Goal: Information Seeking & Learning: Find specific fact

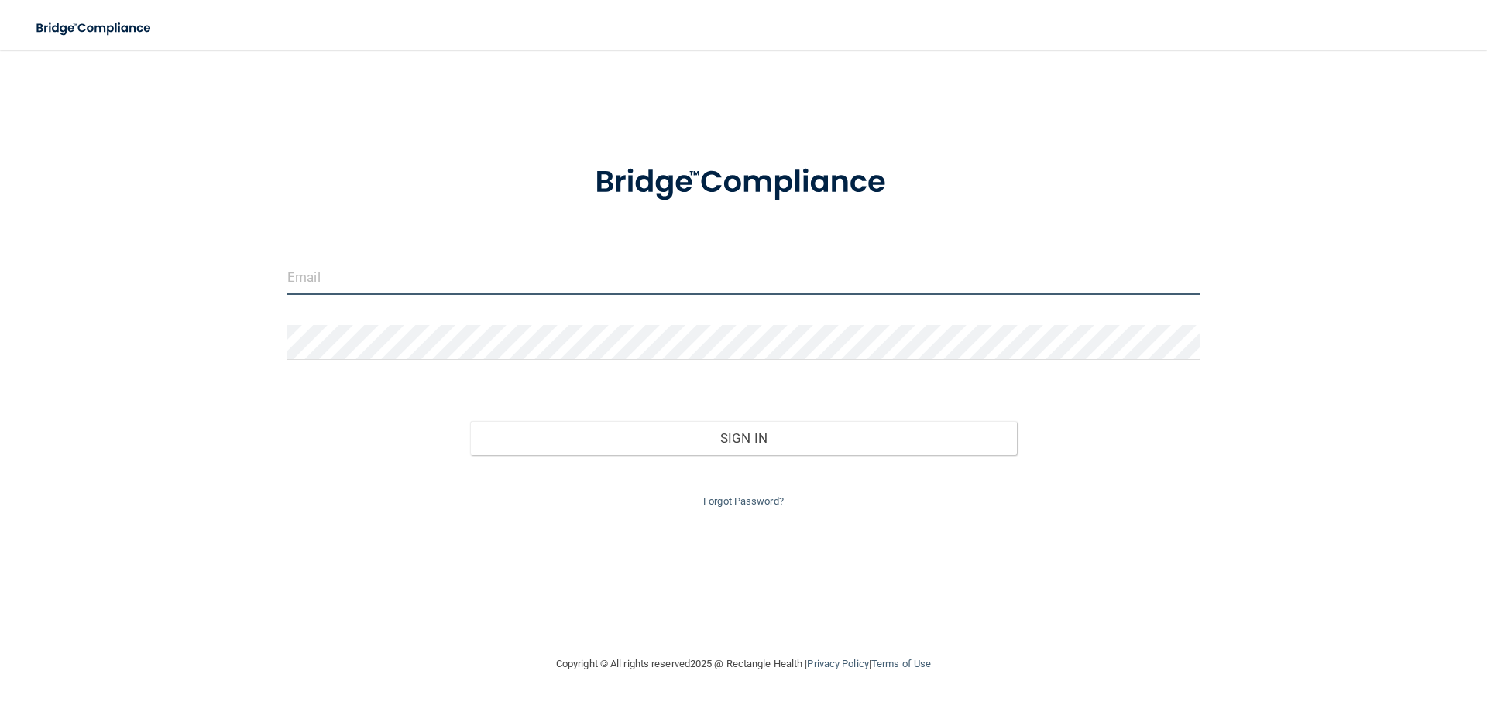
type input "[EMAIL_ADDRESS][DOMAIN_NAME]"
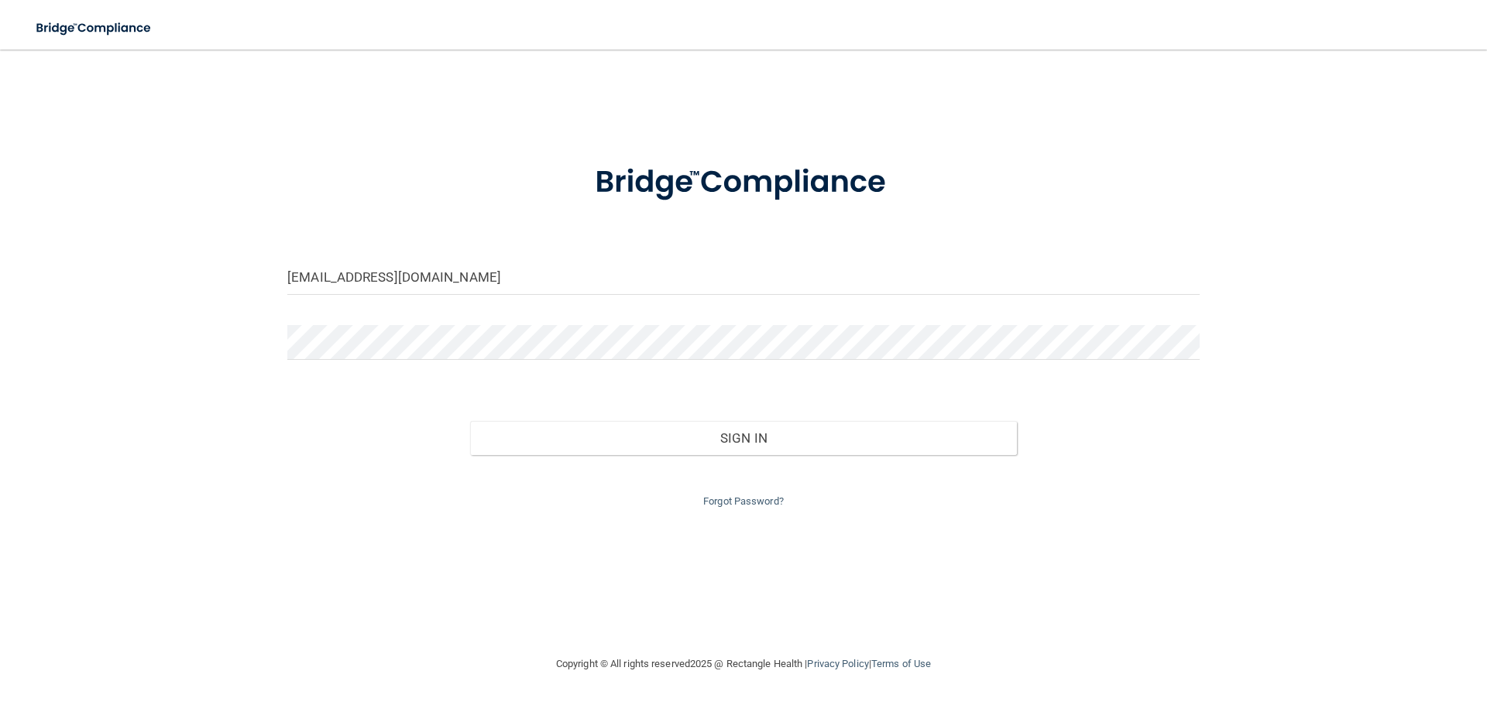
click at [616, 456] on div "Forgot Password?" at bounding box center [743, 483] width 935 height 56
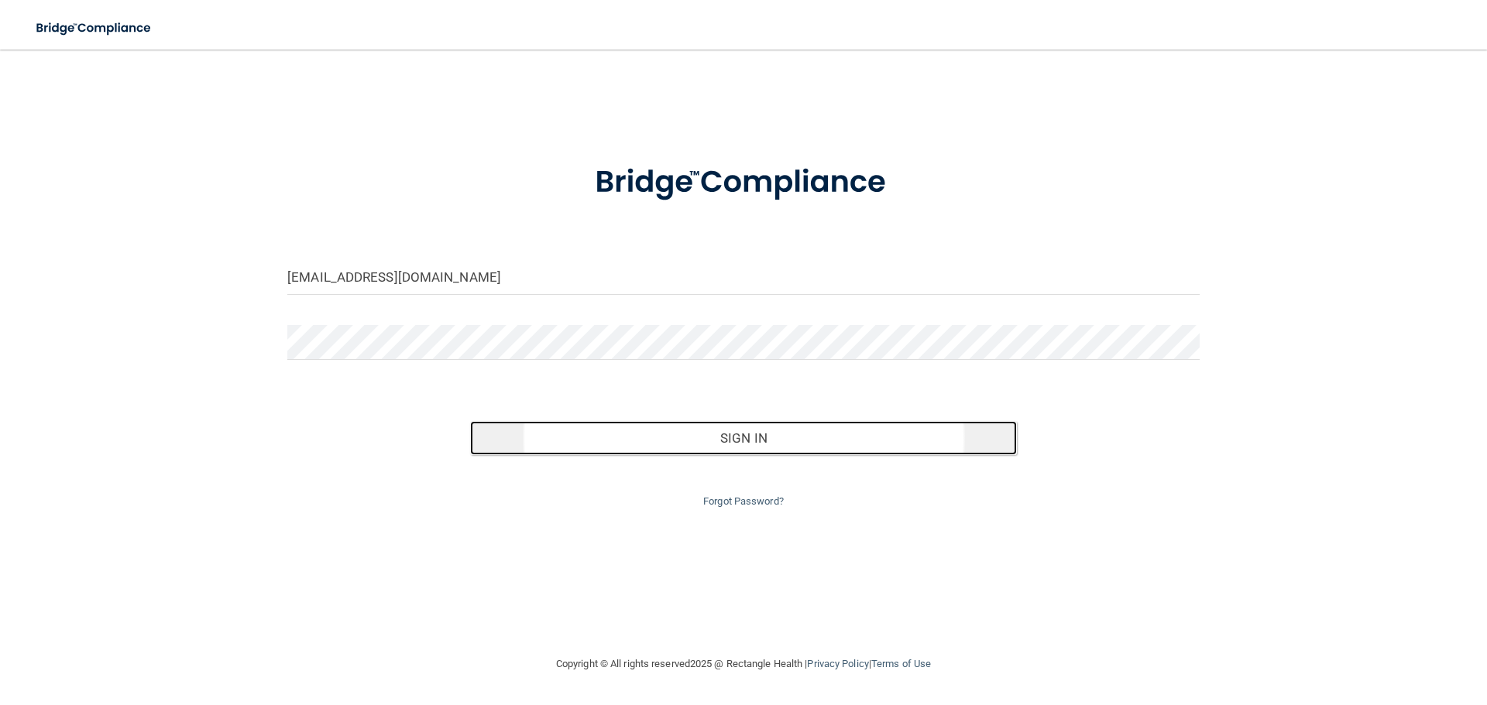
click at [616, 434] on button "Sign In" at bounding box center [743, 438] width 547 height 34
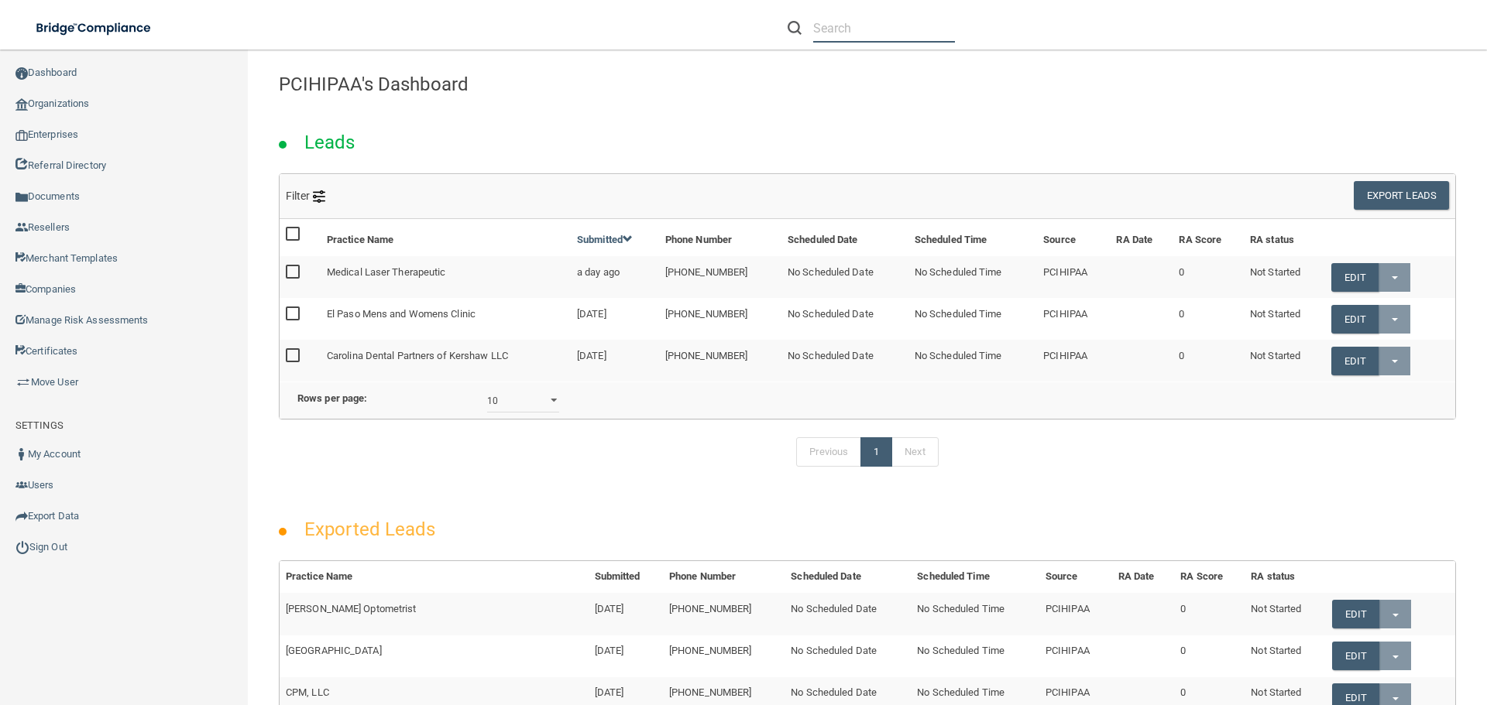
click at [852, 35] on input "text" at bounding box center [884, 28] width 142 height 29
click at [840, 28] on input "text" at bounding box center [884, 28] width 142 height 29
paste input "Aesthetic Surgery"
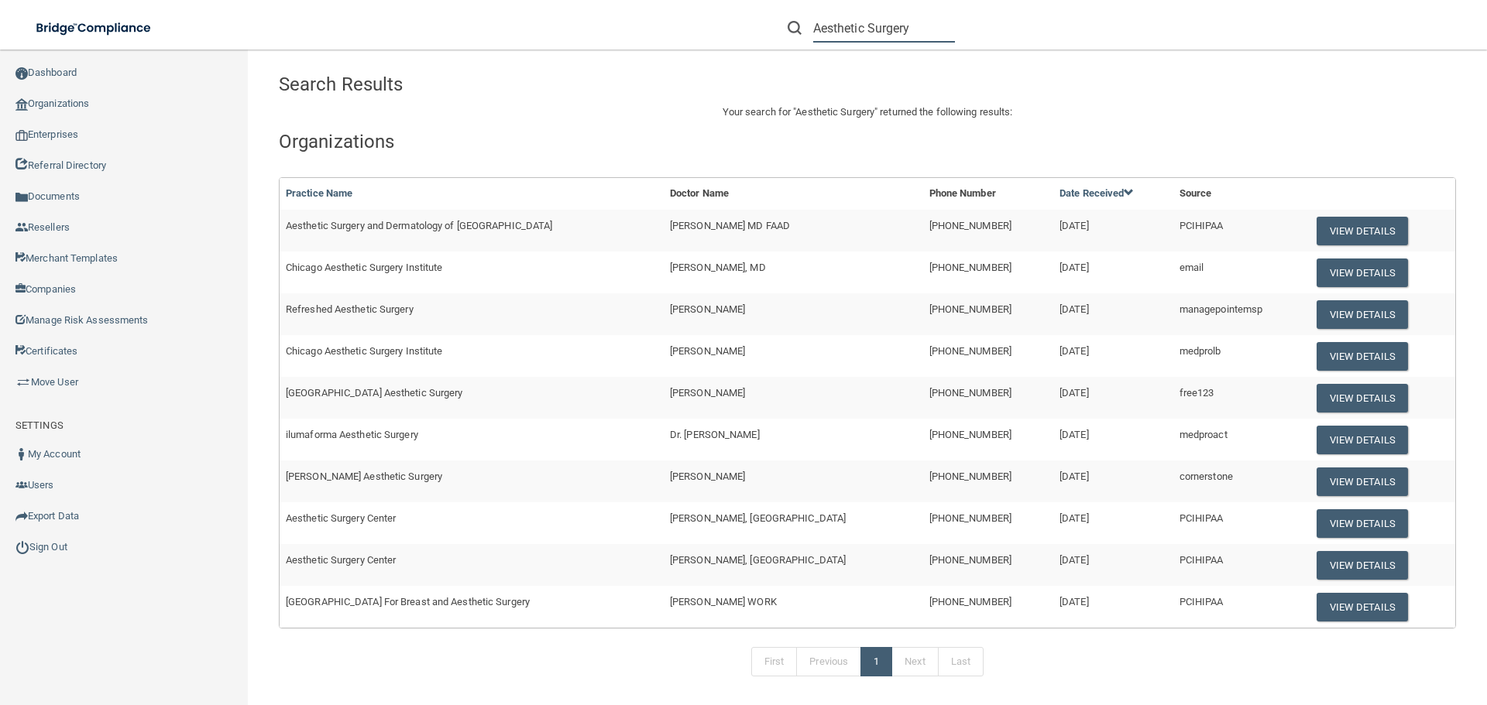
click at [856, 31] on input "Aesthetic Surgery" at bounding box center [884, 28] width 142 height 29
paste input "and Dermatology of [GEOGRAPHIC_DATA]"
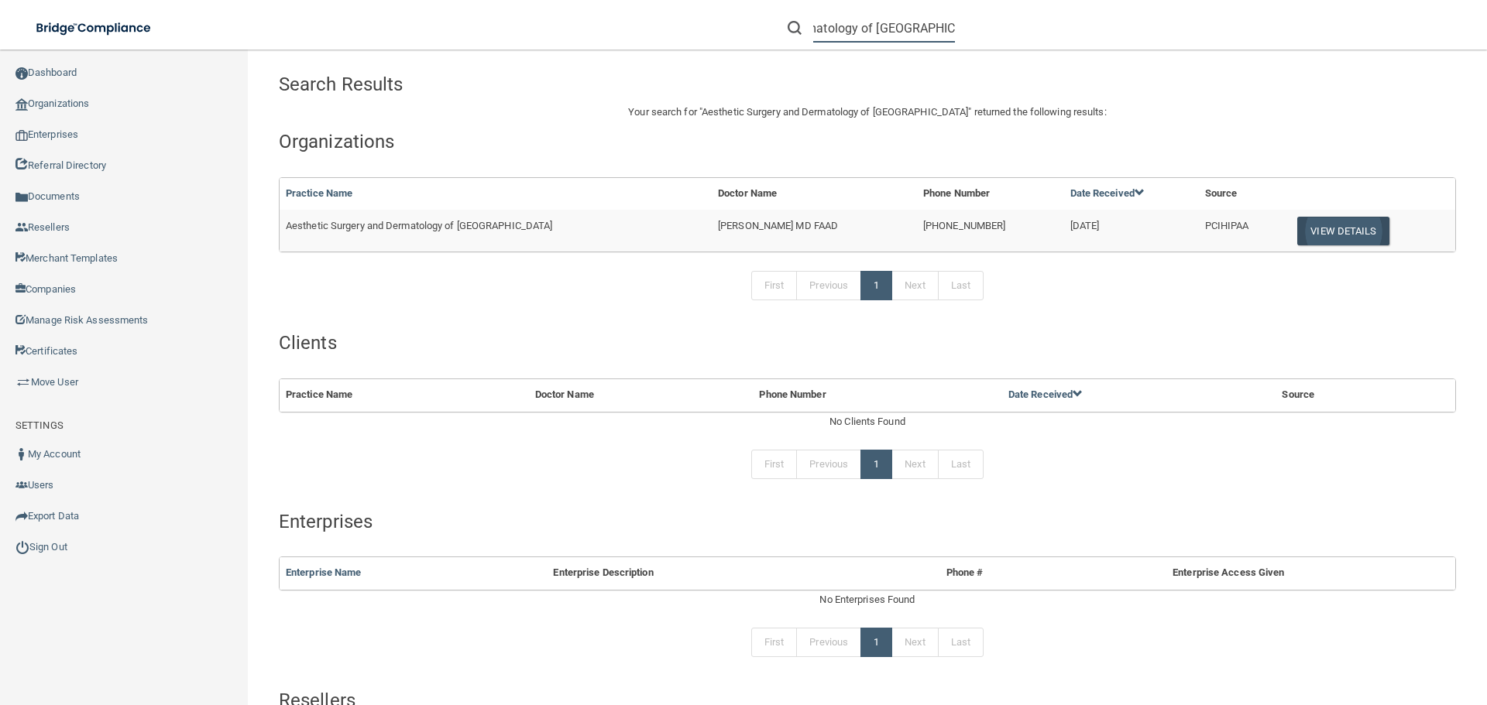
type input "Aesthetic Surgery and Dermatology of [GEOGRAPHIC_DATA]"
click at [1309, 232] on button "View Details" at bounding box center [1342, 231] width 91 height 29
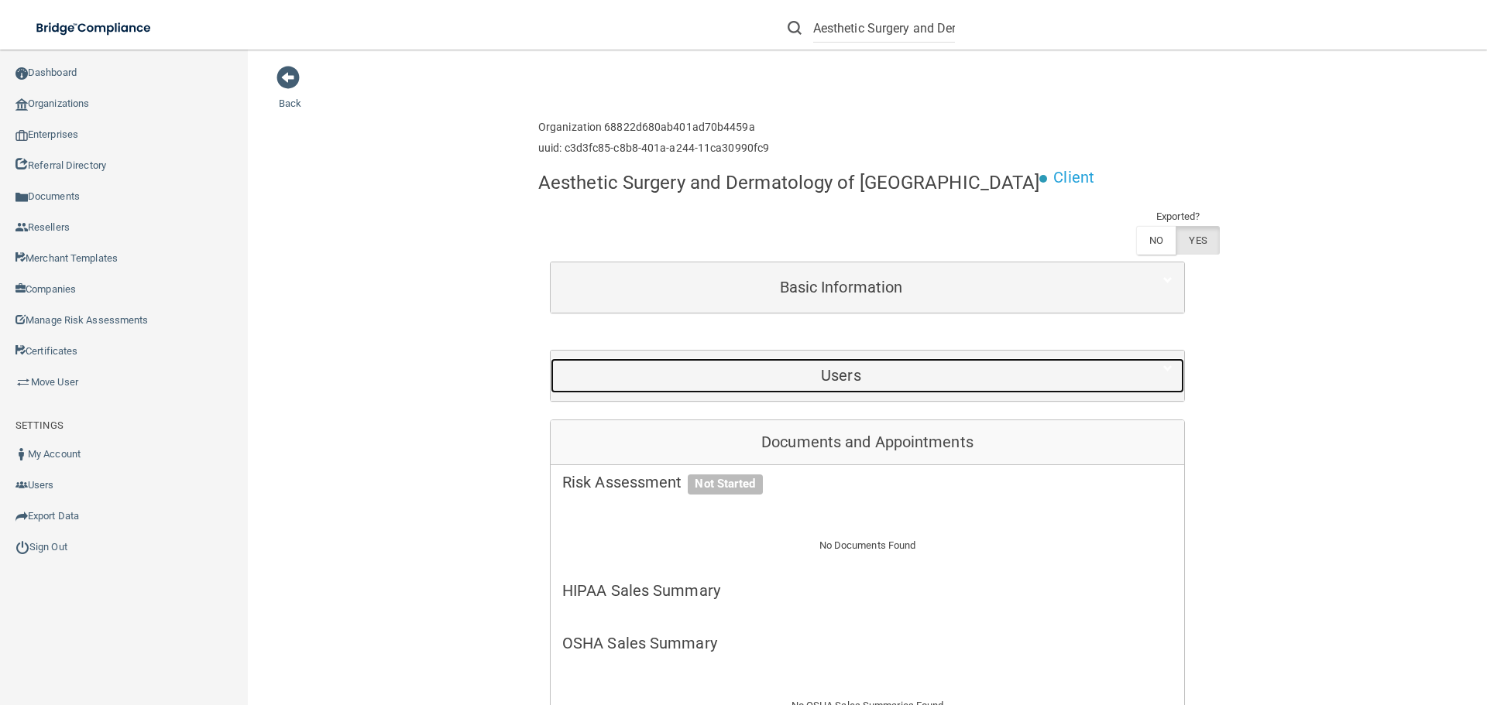
click at [749, 388] on div "Users" at bounding box center [841, 375] width 581 height 35
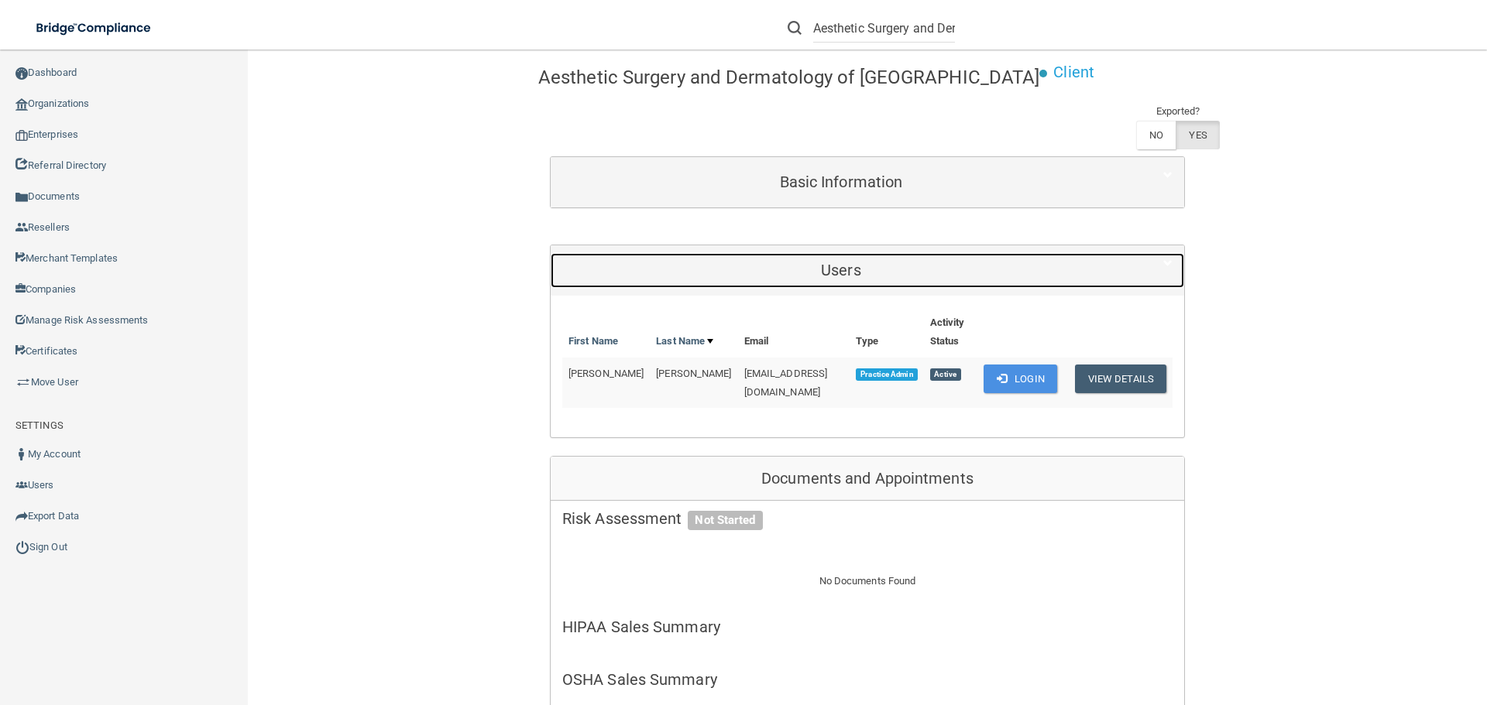
scroll to position [77, 0]
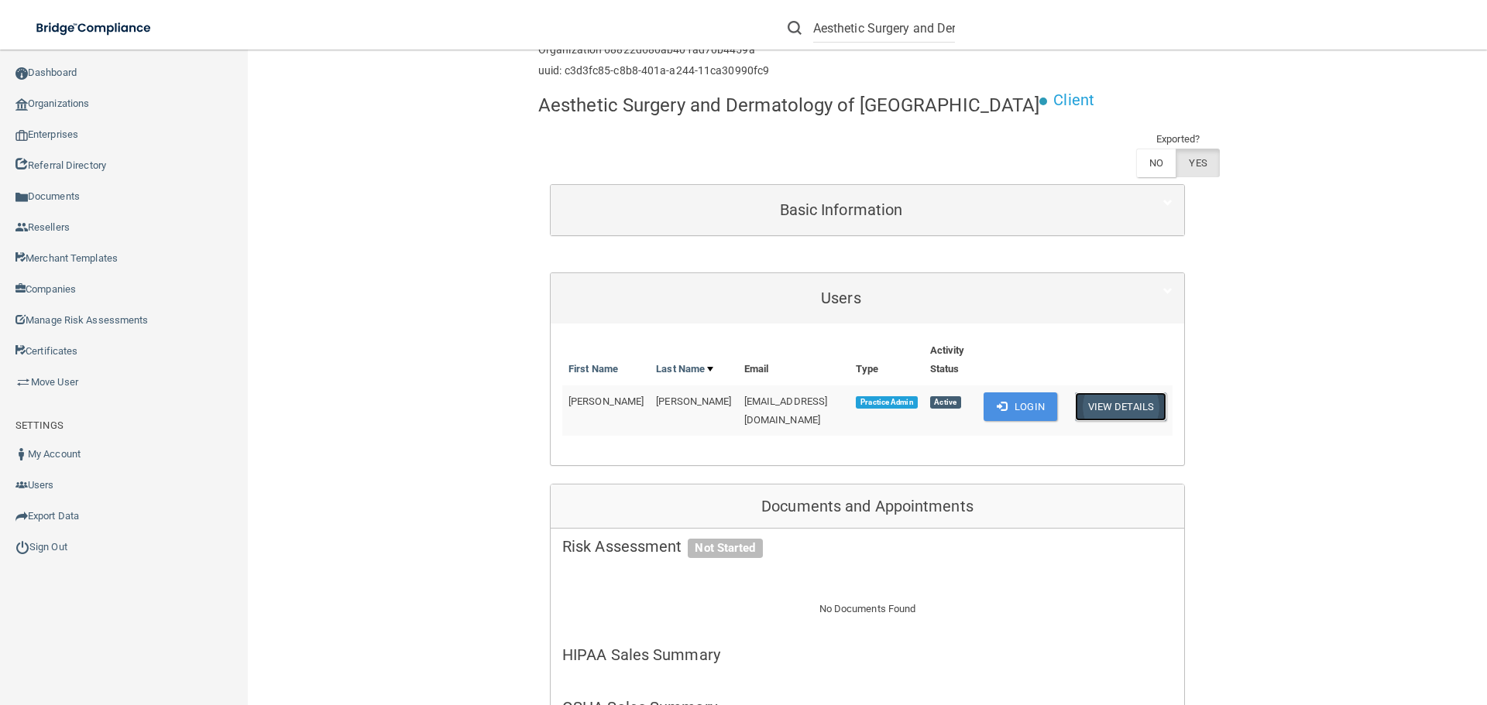
click at [1115, 393] on button "View Details" at bounding box center [1120, 407] width 91 height 29
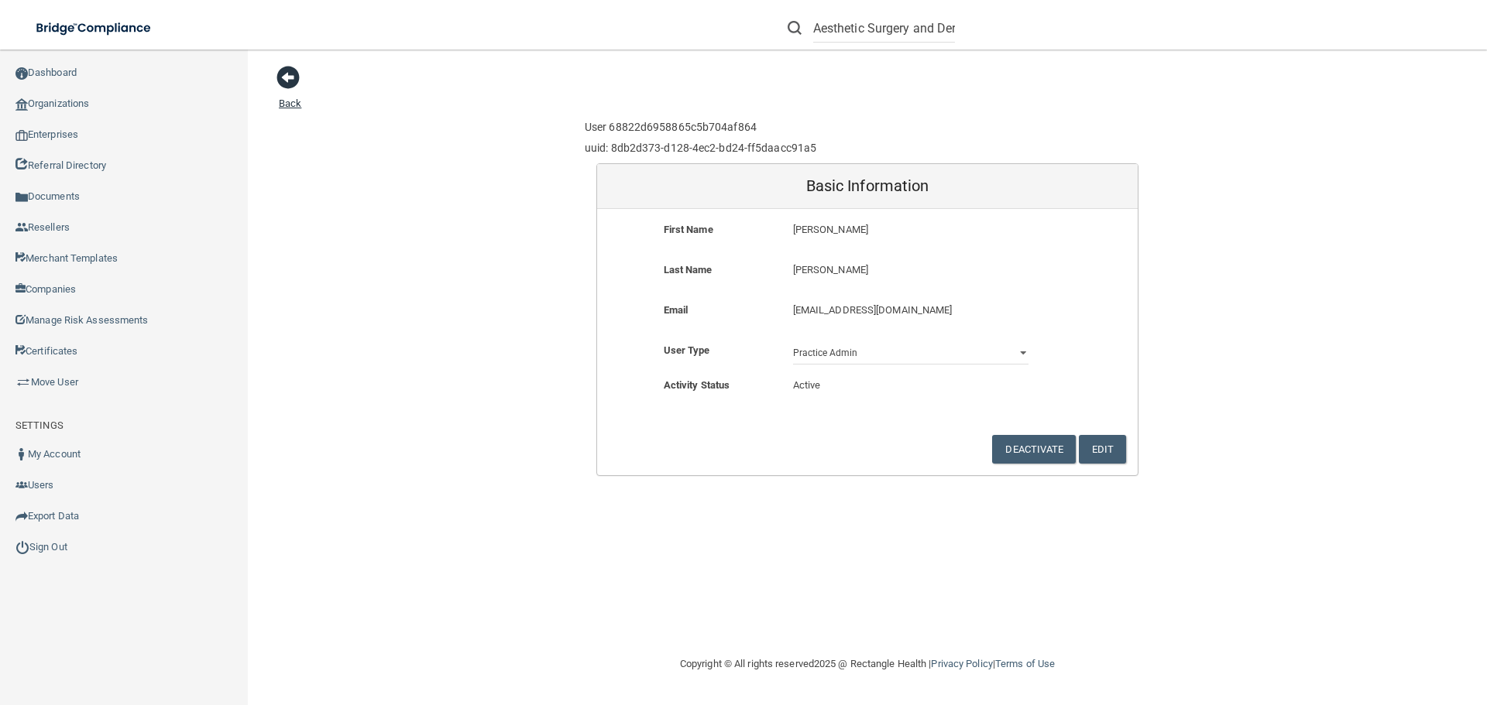
click at [291, 83] on span at bounding box center [287, 77] width 23 height 23
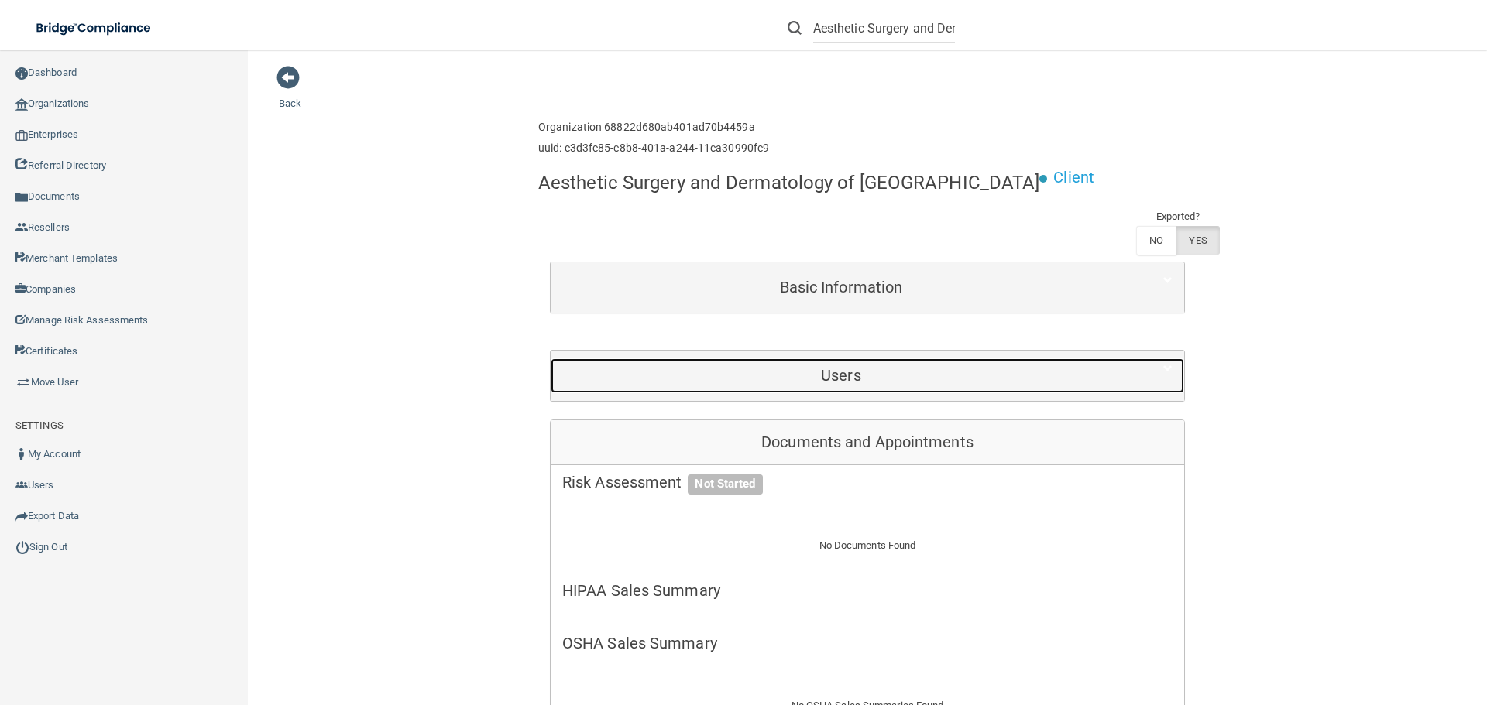
click at [805, 378] on h5 "Users" at bounding box center [840, 375] width 557 height 17
